Goal: Check status: Check status

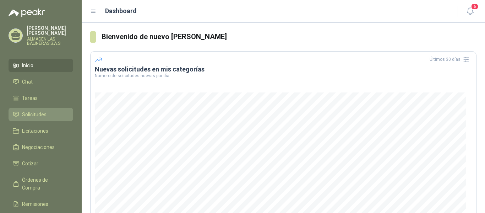
click at [35, 113] on span "Solicitudes" at bounding box center [34, 114] width 24 height 8
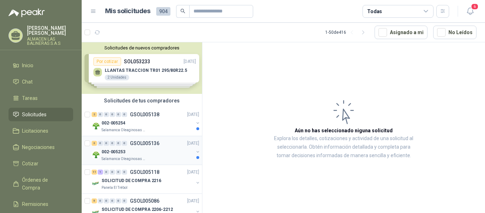
click at [150, 143] on p "GSOL005136" at bounding box center [144, 143] width 29 height 5
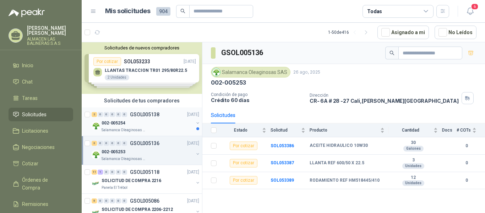
click at [137, 114] on p "GSOL005138" at bounding box center [144, 114] width 29 height 5
